Goal: Information Seeking & Learning: Compare options

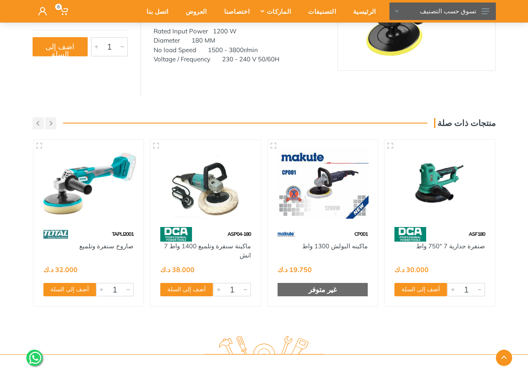
scroll to position [167, 0]
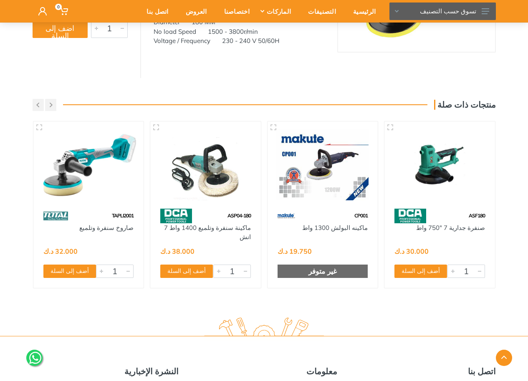
click at [87, 152] on img at bounding box center [89, 164] width 96 height 71
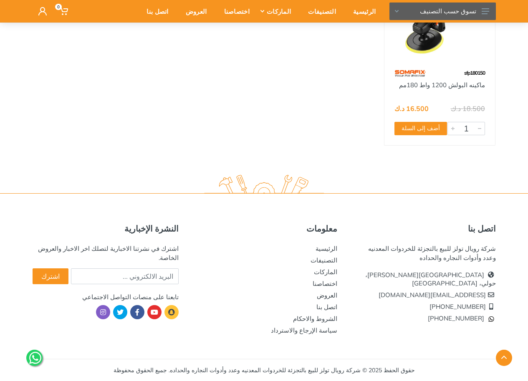
scroll to position [349, 0]
